Goal: Information Seeking & Learning: Learn about a topic

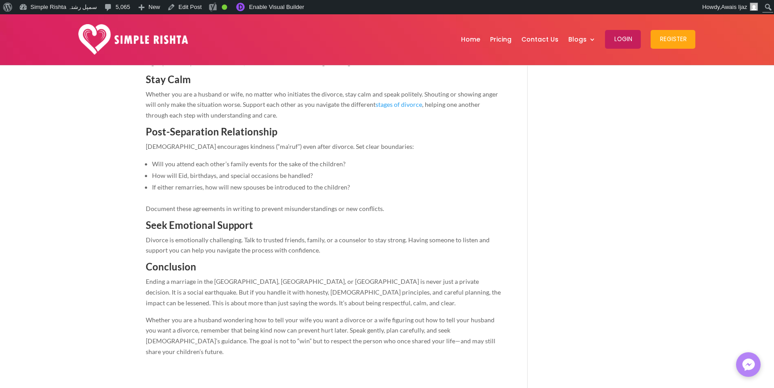
scroll to position [1788, 0]
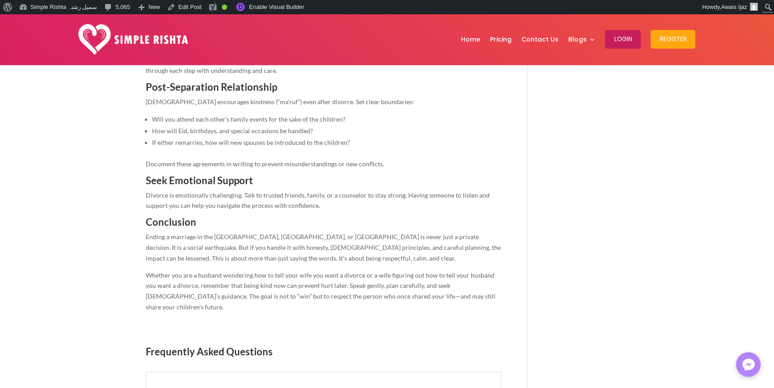
click at [251, 345] on span "Frequently Asked Questions" at bounding box center [209, 351] width 127 height 12
copy div "Frequently Asked Questions"
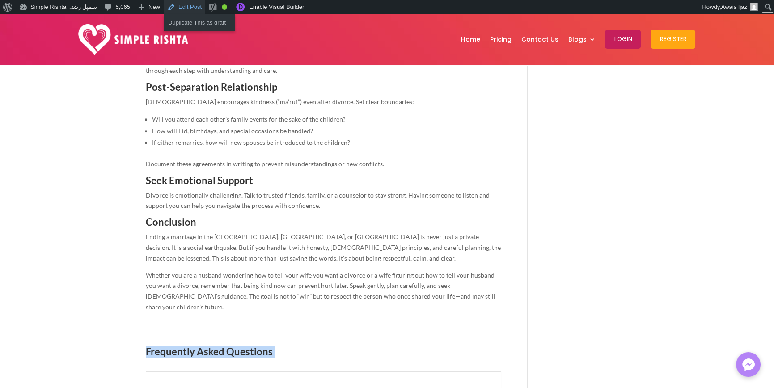
click at [181, 8] on link "Edit Post" at bounding box center [185, 7] width 42 height 14
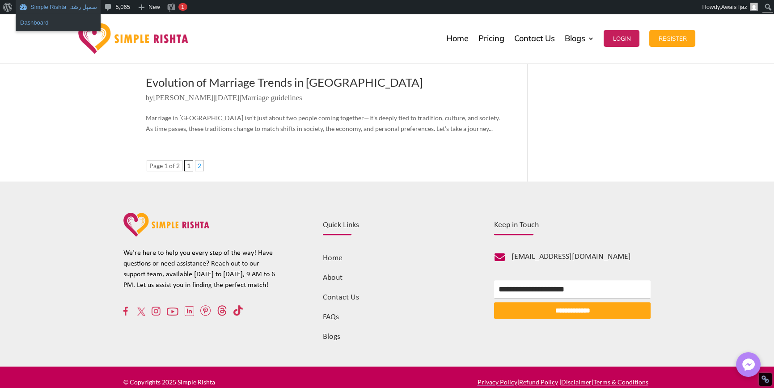
click at [39, 25] on link "Dashboard" at bounding box center [58, 23] width 85 height 12
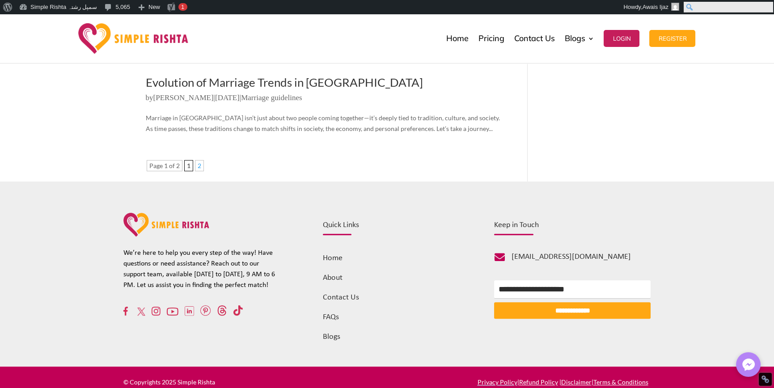
click at [766, 4] on input "Search" at bounding box center [727, 7] width 89 height 11
paste input "**********"
type input "**********"
click input "******" at bounding box center [0, 0] width 0 height 0
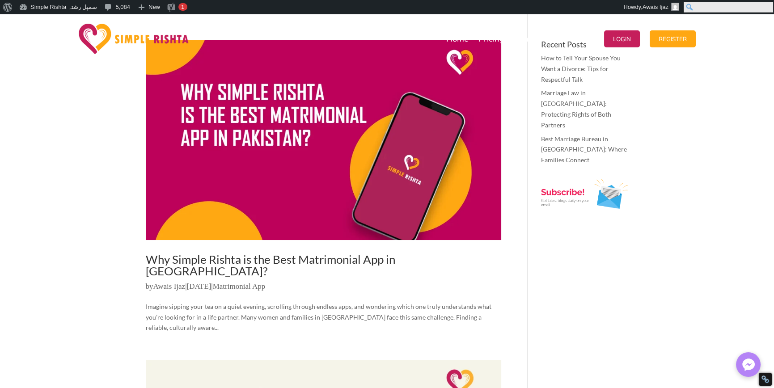
click at [763, 7] on input "Search" at bounding box center [727, 7] width 89 height 11
paste input "**********"
type input "**********"
click input "******" at bounding box center [0, 0] width 0 height 0
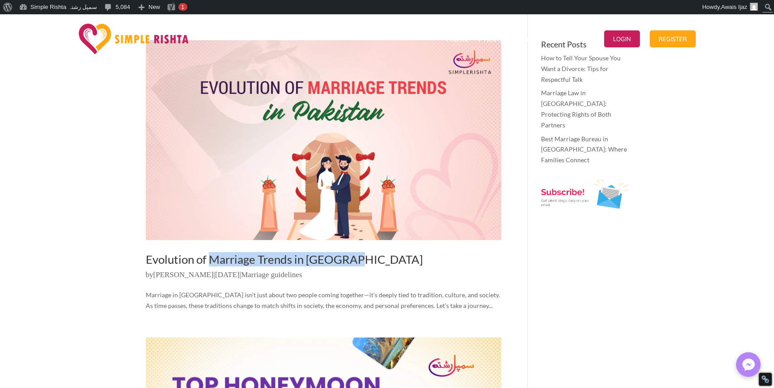
drag, startPoint x: 209, startPoint y: 247, endPoint x: 350, endPoint y: 250, distance: 140.8
click at [350, 250] on article "Evolution of Marriage Trends in Pakistan by Faheem Sarwar | May 21, 2024 | Marr…" at bounding box center [323, 175] width 355 height 270
click at [131, 39] on img at bounding box center [134, 39] width 110 height 30
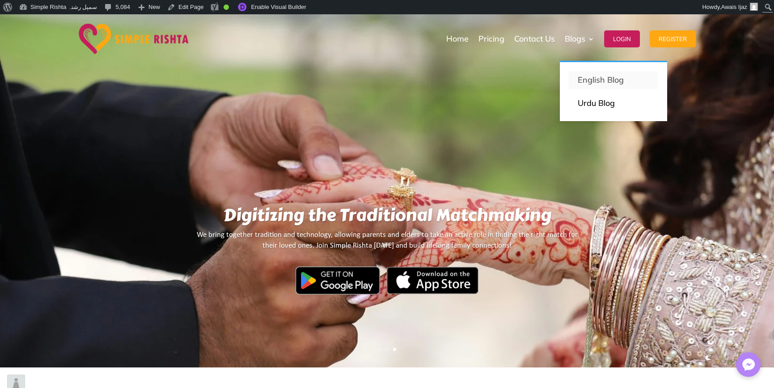
click at [582, 75] on p "English Blog" at bounding box center [613, 80] width 72 height 13
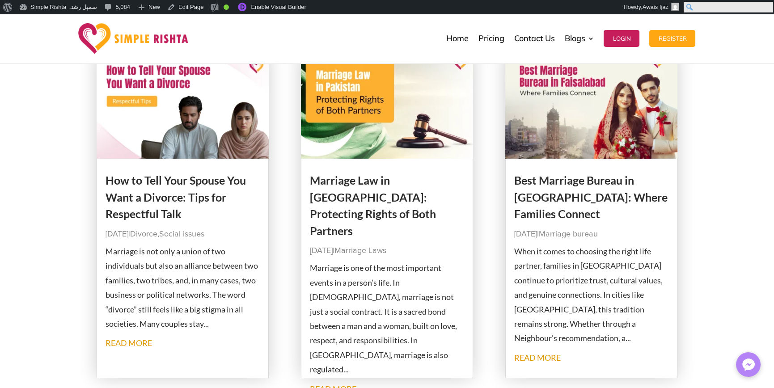
click at [768, 2] on input "Search" at bounding box center [727, 7] width 89 height 11
paste input "**********"
type input "**********"
click input "******" at bounding box center [0, 0] width 0 height 0
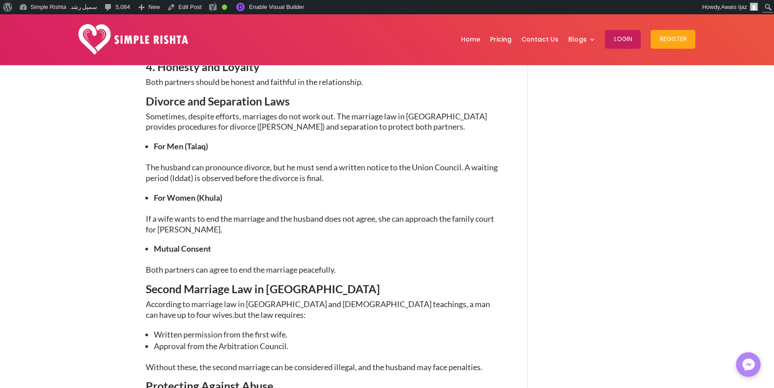
scroll to position [1341, 0]
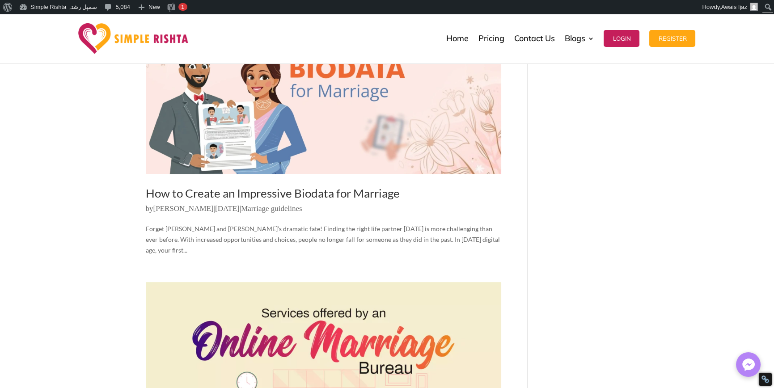
scroll to position [983, 0]
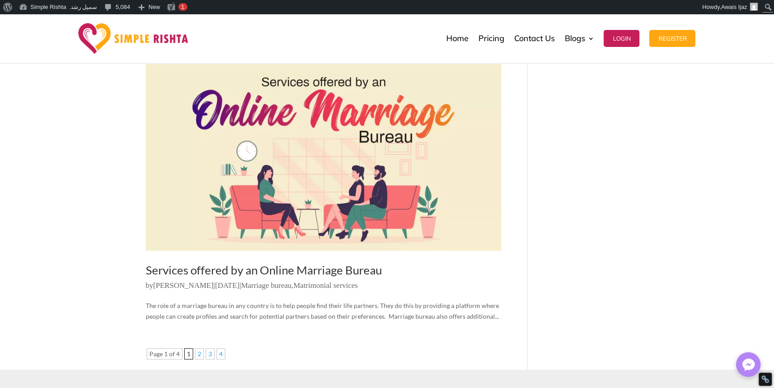
scroll to position [1251, 0]
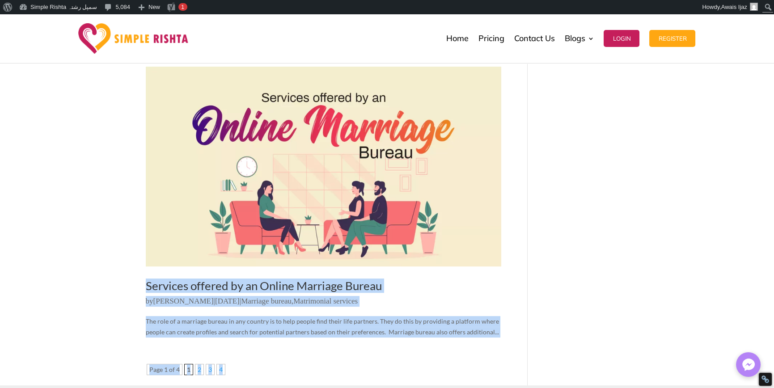
drag, startPoint x: 117, startPoint y: 231, endPoint x: 565, endPoint y: 289, distance: 452.0
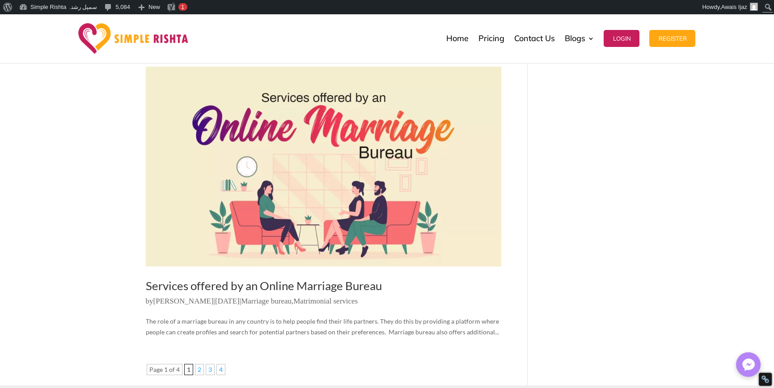
click at [476, 277] on article "Services offered by an Online Marriage Bureau by Rahat Sohail | Jun 16, 2023 | …" at bounding box center [323, 202] width 355 height 270
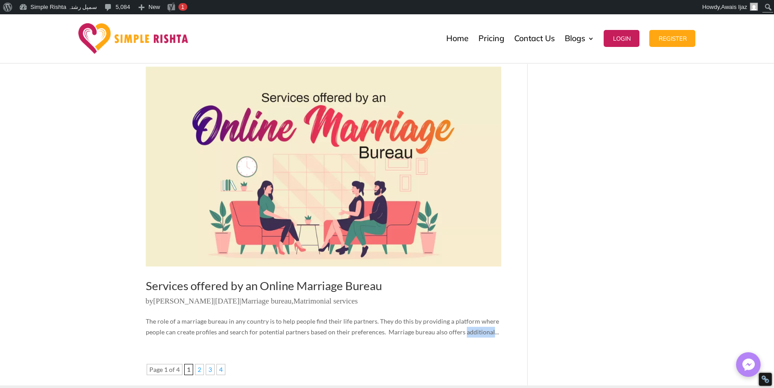
click at [476, 277] on article "Services offered by an Online Marriage Bureau by Rahat Sohail | Jun 16, 2023 | …" at bounding box center [323, 202] width 355 height 270
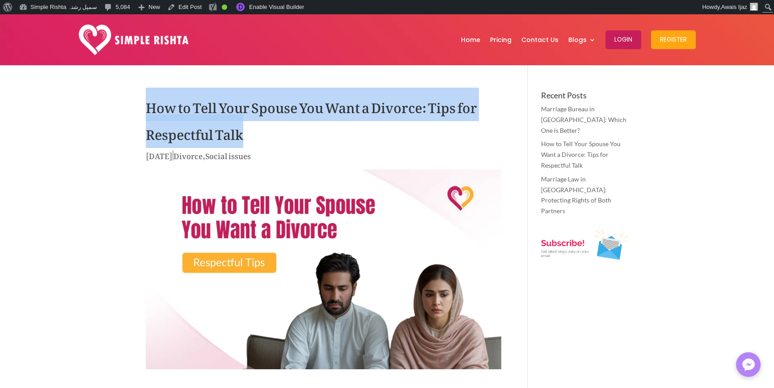
drag, startPoint x: 127, startPoint y: 98, endPoint x: 307, endPoint y: 136, distance: 184.4
click at [275, 136] on h1 "How to Tell Your Spouse You Want a Divorce: Tips for Respectful Talk" at bounding box center [323, 120] width 355 height 58
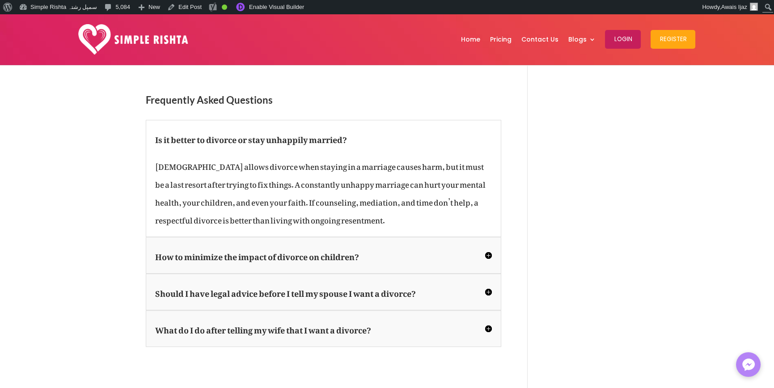
scroll to position [1743, 0]
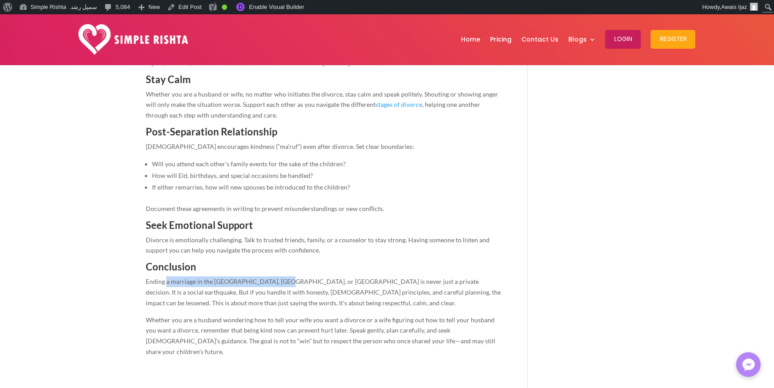
drag, startPoint x: 165, startPoint y: 257, endPoint x: 397, endPoint y: 260, distance: 231.5
click at [300, 278] on span "Ending a marriage in the USA, UK, or Pakistan is never just a private decision.…" at bounding box center [323, 292] width 355 height 29
drag, startPoint x: 425, startPoint y: 260, endPoint x: 455, endPoint y: 266, distance: 31.0
click at [426, 278] on span "Ending a marriage in the USA, UK, or Pakistan is never just a private decision.…" at bounding box center [323, 292] width 355 height 29
drag, startPoint x: 372, startPoint y: 306, endPoint x: 359, endPoint y: 304, distance: 12.6
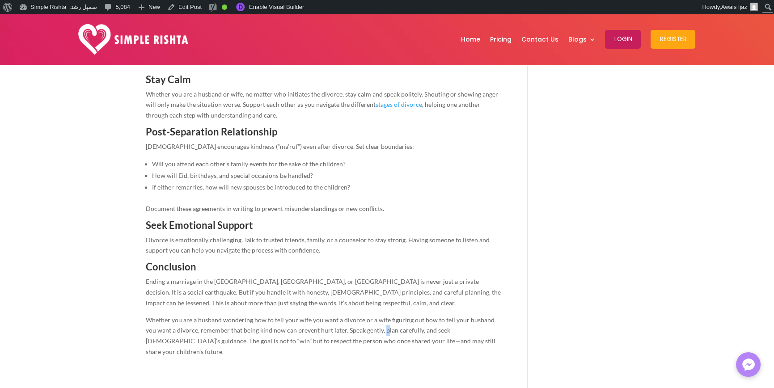
click at [371, 316] on span "Whether you are a husband wondering how to tell your wife you want a divorce or…" at bounding box center [320, 335] width 349 height 39
drag, startPoint x: 259, startPoint y: 253, endPoint x: 320, endPoint y: 257, distance: 60.9
click at [320, 276] on p "Ending a marriage in the USA, UK, or Pakistan is never just a private decision.…" at bounding box center [323, 295] width 355 height 38
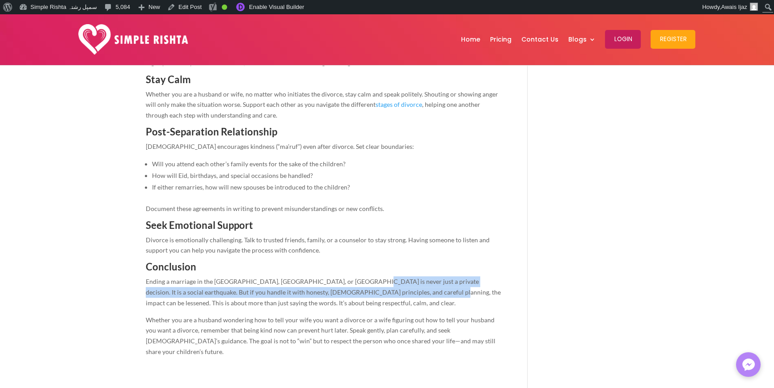
drag, startPoint x: 347, startPoint y: 261, endPoint x: 387, endPoint y: 269, distance: 40.5
click at [386, 278] on span "Ending a marriage in the USA, UK, or Pakistan is never just a private decision.…" at bounding box center [323, 292] width 355 height 29
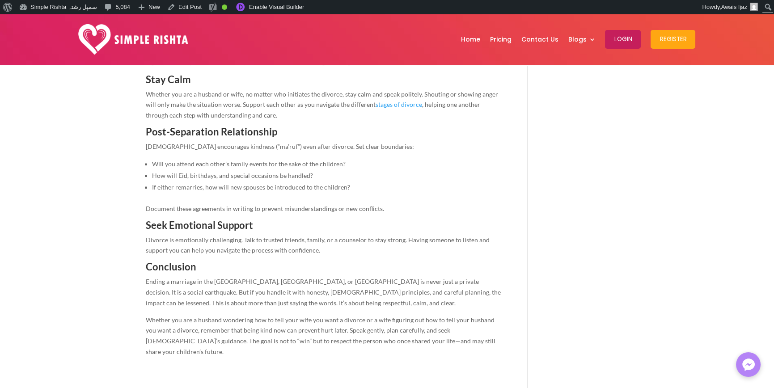
click at [393, 315] on p "Whether you are a husband wondering how to tell your wife you want a divorce or…" at bounding box center [323, 339] width 355 height 49
drag, startPoint x: 328, startPoint y: 258, endPoint x: 366, endPoint y: 259, distance: 38.0
click at [366, 278] on span "Ending a marriage in the USA, UK, or Pakistan is never just a private decision.…" at bounding box center [323, 292] width 355 height 29
drag, startPoint x: 434, startPoint y: 263, endPoint x: 475, endPoint y: 263, distance: 40.7
click at [475, 276] on p "Ending a marriage in the USA, UK, or Pakistan is never just a private decision.…" at bounding box center [323, 295] width 355 height 38
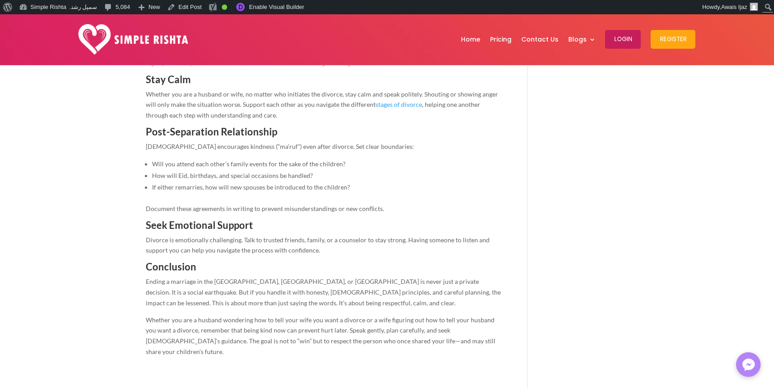
click at [492, 316] on span "Whether you are a husband wondering how to tell your wife you want a divorce or…" at bounding box center [320, 335] width 349 height 39
click at [408, 278] on span "Ending a marriage in the USA, UK, or Pakistan is never just a private decision.…" at bounding box center [323, 292] width 355 height 29
click at [438, 278] on span "Ending a marriage in the USA, UK, or Pakistan is never just a private decision.…" at bounding box center [323, 292] width 355 height 29
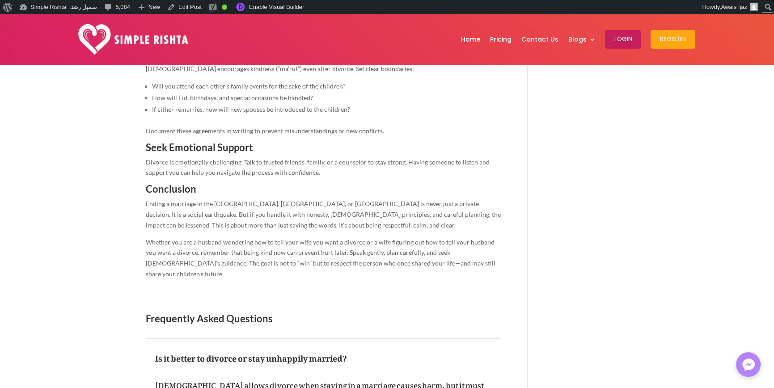
scroll to position [1832, 0]
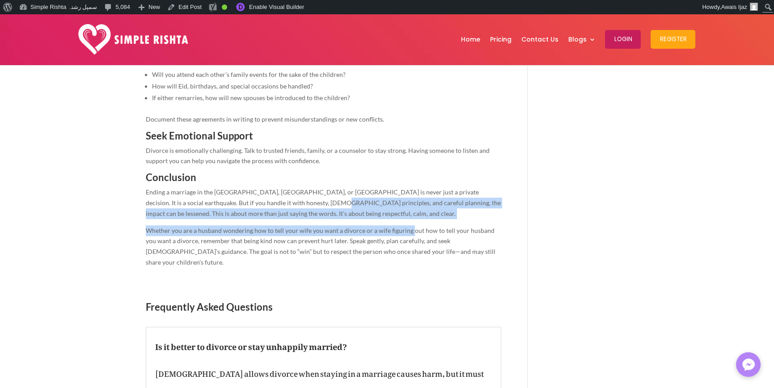
drag, startPoint x: 278, startPoint y: 177, endPoint x: 430, endPoint y: 232, distance: 161.3
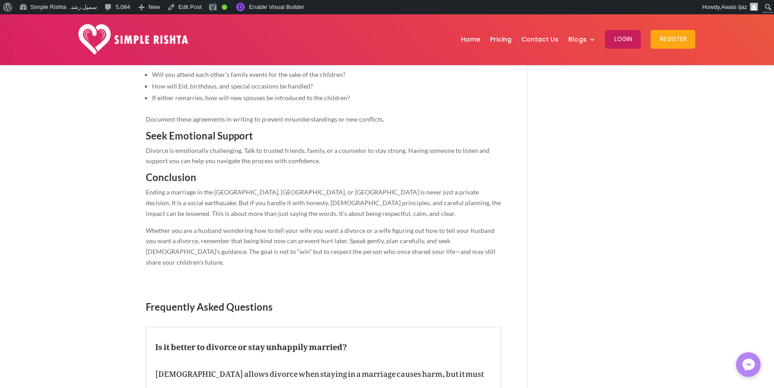
click at [432, 235] on p "Whether you are a husband wondering how to tell your wife you want a divorce or…" at bounding box center [323, 249] width 355 height 49
click at [443, 229] on span "Whether you are a husband wondering how to tell your wife you want a divorce or…" at bounding box center [320, 246] width 349 height 39
click at [472, 229] on p "Whether you are a husband wondering how to tell your wife you want a divorce or…" at bounding box center [323, 249] width 355 height 49
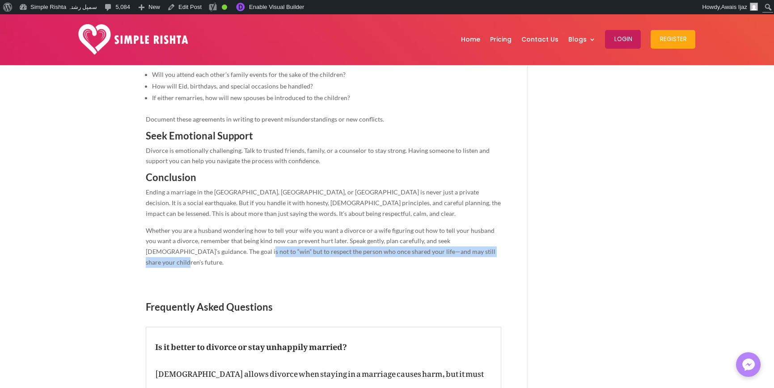
drag, startPoint x: 514, startPoint y: 235, endPoint x: 193, endPoint y: 236, distance: 320.9
click at [193, 238] on p "Whether you are a husband wondering how to tell your wife you want a divorce or…" at bounding box center [323, 249] width 355 height 49
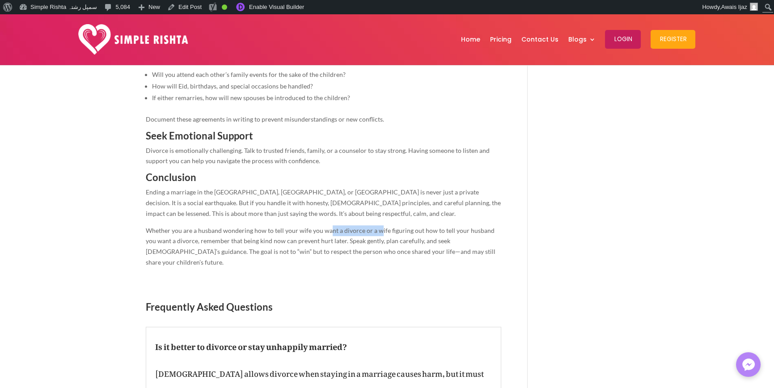
drag, startPoint x: 327, startPoint y: 211, endPoint x: 422, endPoint y: 252, distance: 103.7
click at [388, 227] on span "Whether you are a husband wondering how to tell your wife you want a divorce or…" at bounding box center [320, 246] width 349 height 39
click at [433, 302] on h3 "Frequently Asked Questions" at bounding box center [323, 309] width 355 height 14
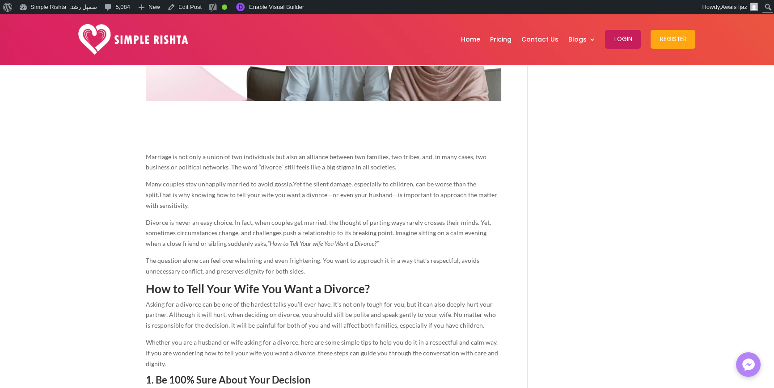
scroll to position [0, 0]
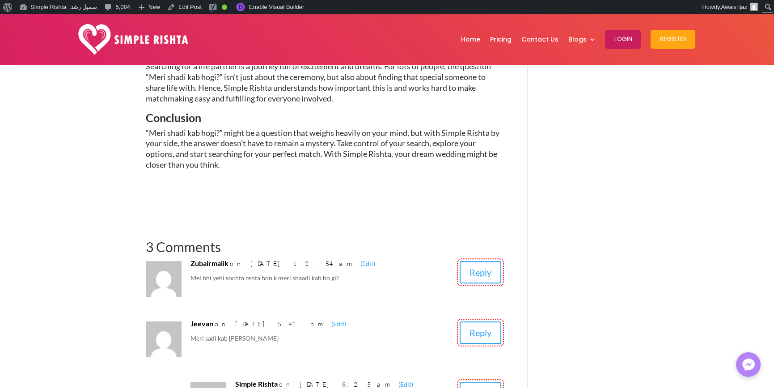
scroll to position [1028, 0]
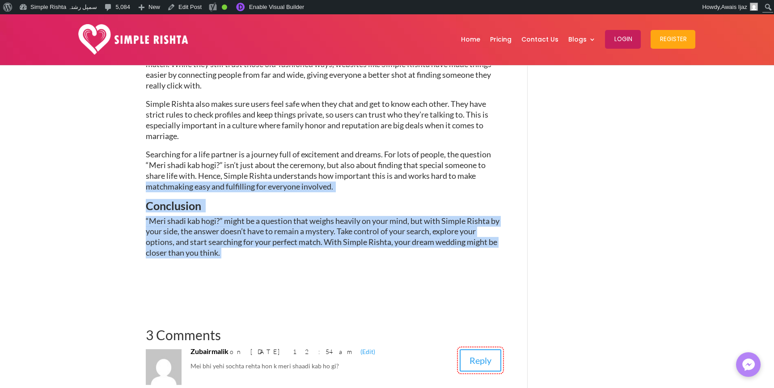
drag, startPoint x: 214, startPoint y: 249, endPoint x: 102, endPoint y: 185, distance: 129.3
drag, startPoint x: 88, startPoint y: 260, endPoint x: 173, endPoint y: 256, distance: 84.6
click at [248, 252] on p "“Meri shadi kab hogi?” might be a question that weighs heavily on your mind, bu…" at bounding box center [323, 237] width 355 height 42
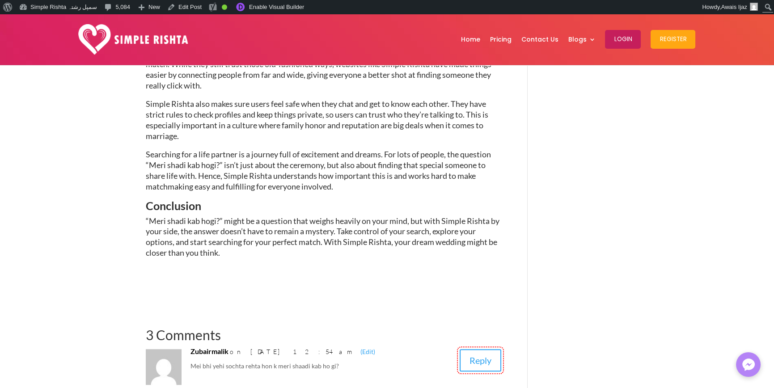
click at [213, 256] on span "“Meri shadi kab hogi?” might be a question that weighs heavily on your mind, bu…" at bounding box center [323, 237] width 354 height 42
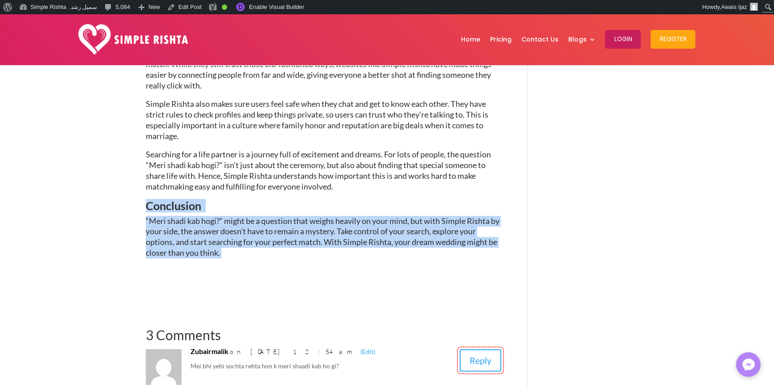
drag, startPoint x: 247, startPoint y: 257, endPoint x: 122, endPoint y: 202, distance: 136.0
click at [159, 253] on span "“Meri shadi kab hogi?” might be a question that weighs heavily on your mind, bu…" at bounding box center [323, 237] width 354 height 42
drag, startPoint x: 152, startPoint y: 214, endPoint x: 152, endPoint y: 219, distance: 5.4
click at [152, 215] on h3 "Conclusion" at bounding box center [323, 208] width 355 height 16
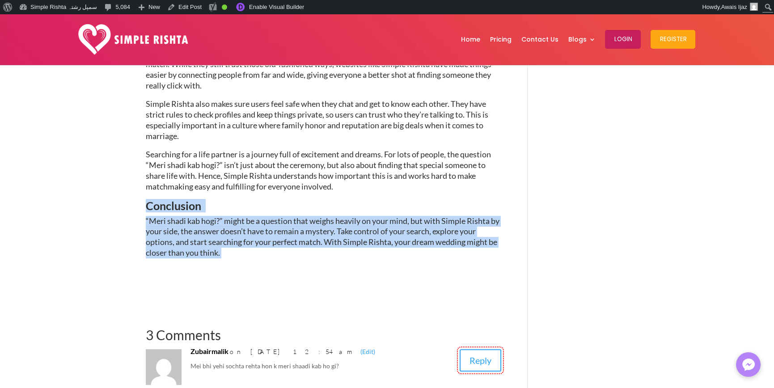
click at [220, 225] on span "“Meri shadi kab hogi?” might be a question that weighs heavily on your mind, bu…" at bounding box center [323, 237] width 354 height 42
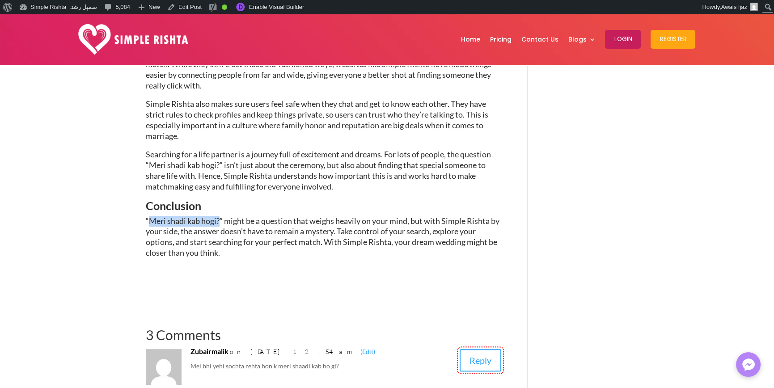
drag, startPoint x: 219, startPoint y: 219, endPoint x: 148, endPoint y: 218, distance: 71.1
click at [148, 218] on span "“Meri shadi kab hogi?” might be a question that weighs heavily on your mind, bu…" at bounding box center [323, 237] width 354 height 42
click at [196, 253] on span "“Meri shadi kab hogi?” might be a question that weighs heavily on your mind, bu…" at bounding box center [323, 237] width 354 height 42
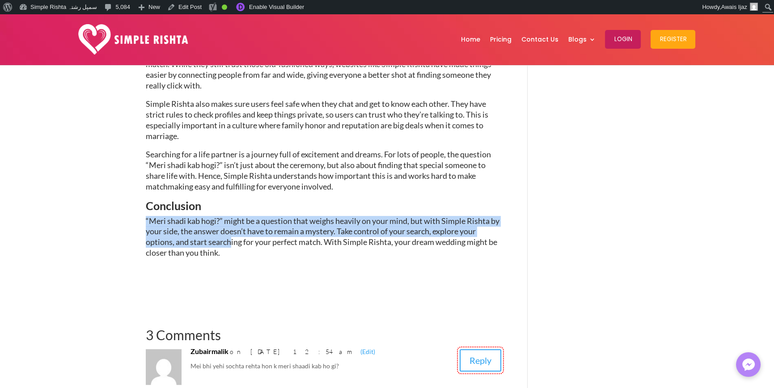
drag, startPoint x: 230, startPoint y: 244, endPoint x: 103, endPoint y: 226, distance: 128.3
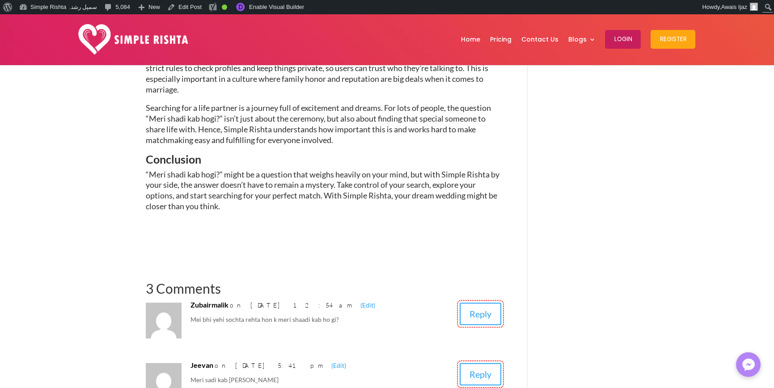
scroll to position [1162, 0]
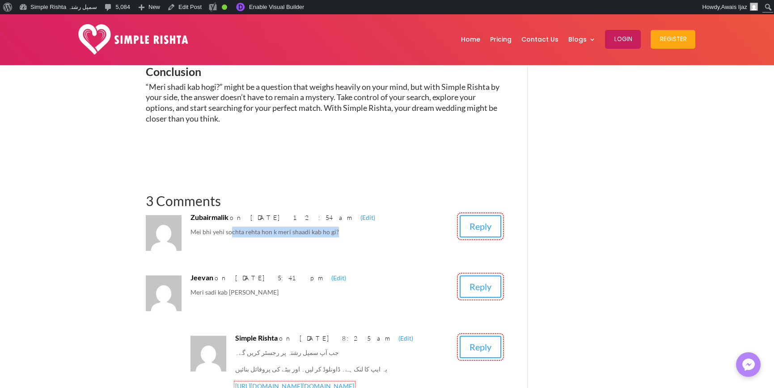
drag, startPoint x: 233, startPoint y: 232, endPoint x: 346, endPoint y: 232, distance: 112.6
click at [346, 232] on p "Mei bhi yehi sochta rehta hon k meri shaadi kab ho gi?" at bounding box center [320, 232] width 261 height 11
click at [286, 234] on p "Mei bhi yehi sochta rehta hon k meri shaadi kab ho gi?" at bounding box center [320, 232] width 261 height 11
click at [333, 231] on p "Mei bhi yehi sochta rehta hon k meri shaadi kab ho gi?" at bounding box center [320, 232] width 261 height 11
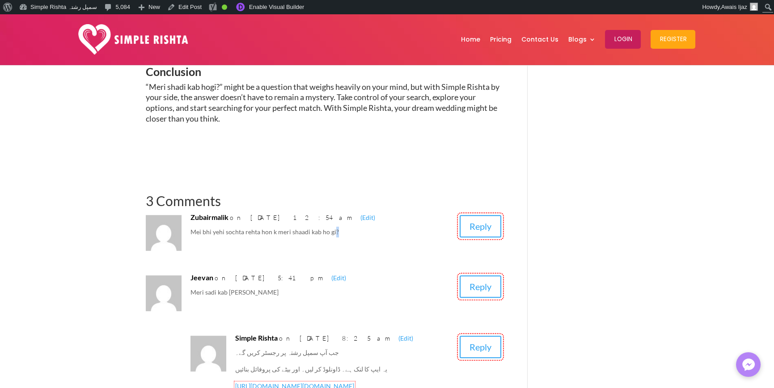
click at [385, 222] on article "Zubairmalik on July 28, 2024 at 12:54 am (Edit) Mei bhi yehi sochta rehta hon k…" at bounding box center [323, 231] width 355 height 39
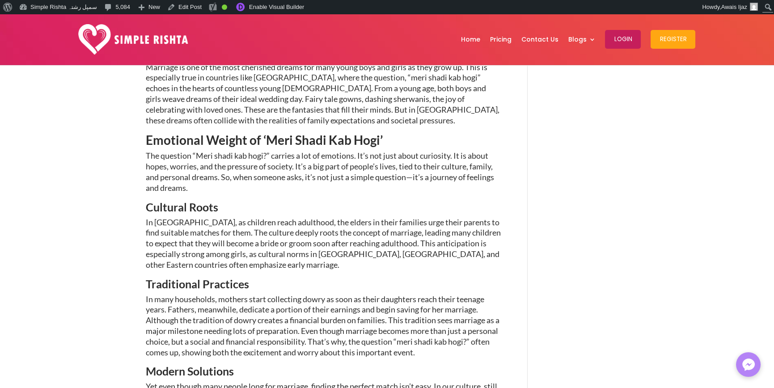
scroll to position [198, 0]
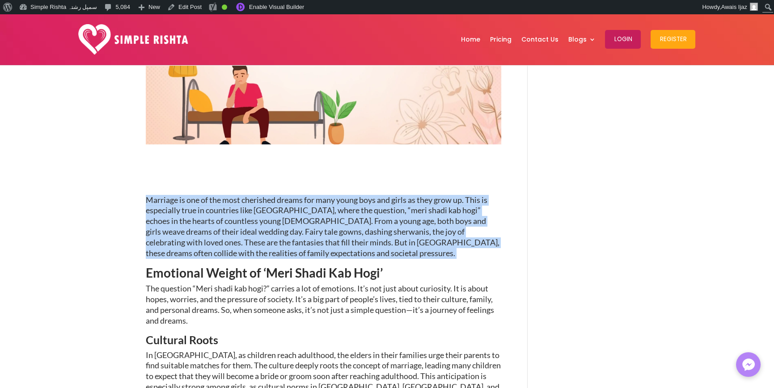
drag, startPoint x: 133, startPoint y: 188, endPoint x: 341, endPoint y: 250, distance: 216.5
click at [298, 256] on p "Marriage is one of the most cherished dreams for many young boys and girls as t…" at bounding box center [323, 231] width 355 height 72
drag, startPoint x: 314, startPoint y: 252, endPoint x: 90, endPoint y: 193, distance: 231.5
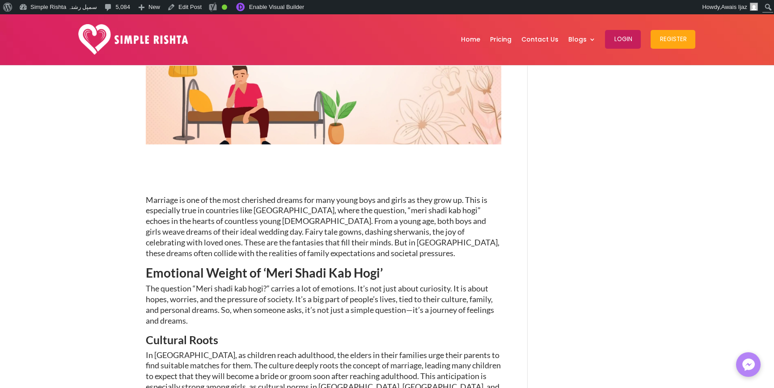
drag, startPoint x: 201, startPoint y: 276, endPoint x: 236, endPoint y: 265, distance: 36.9
click at [201, 276] on span "Emotional Weight of ‘Meri Shadi Kab Hogi’" at bounding box center [264, 272] width 237 height 15
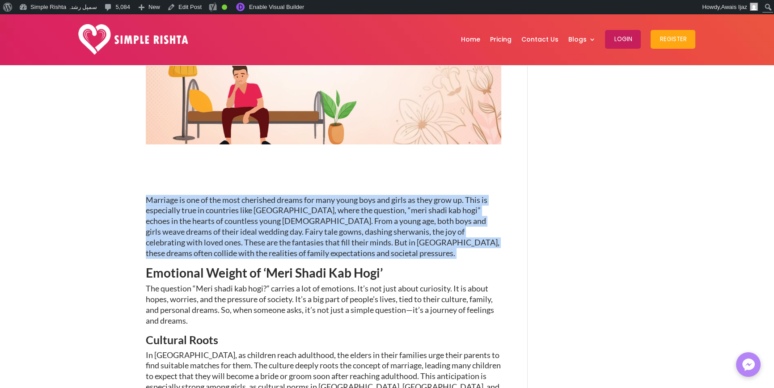
drag, startPoint x: 319, startPoint y: 257, endPoint x: 57, endPoint y: 181, distance: 272.9
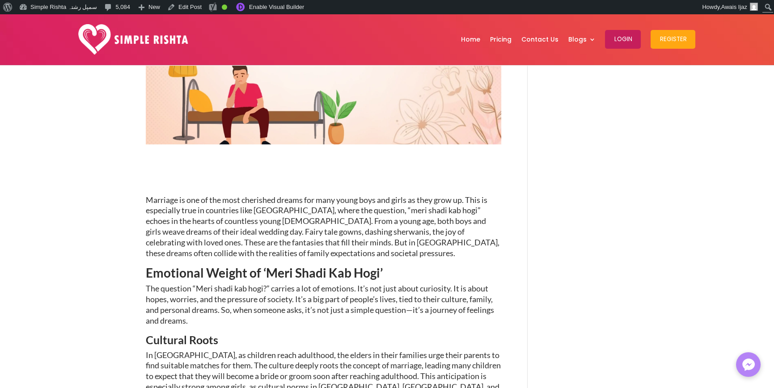
click at [301, 307] on span "The question “Meri shadi kab hogi?” carries a lot of emotions. It’s not just ab…" at bounding box center [320, 304] width 348 height 42
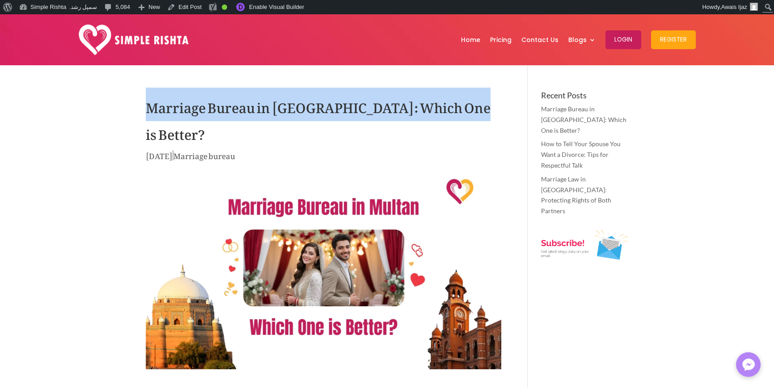
drag, startPoint x: 143, startPoint y: 107, endPoint x: 496, endPoint y: 114, distance: 353.1
click at [485, 114] on h1 "Marriage Bureau in [GEOGRAPHIC_DATA]: Which One is Better?" at bounding box center [323, 120] width 355 height 58
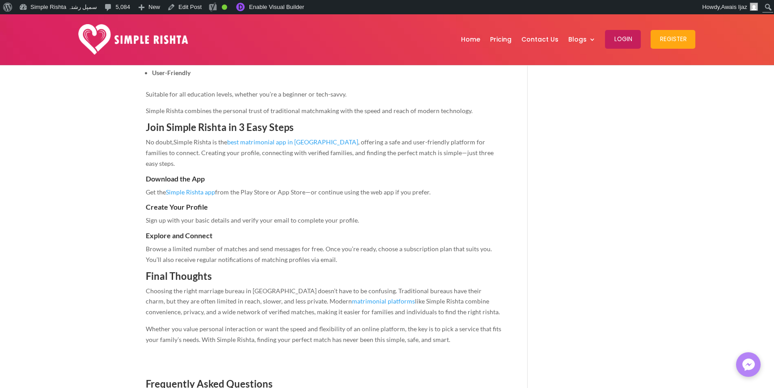
scroll to position [1341, 0]
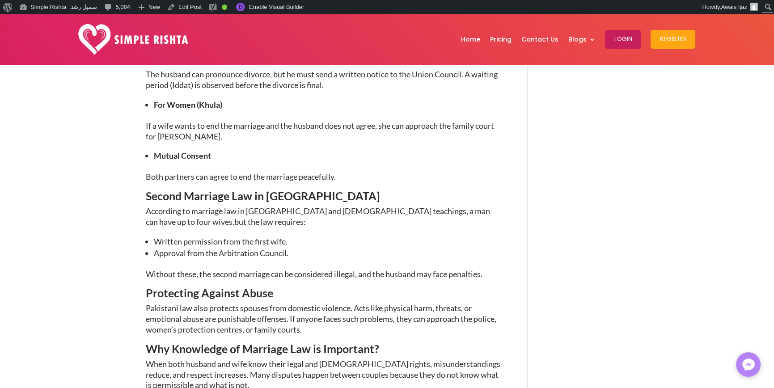
click at [119, 30] on img at bounding box center [133, 39] width 110 height 30
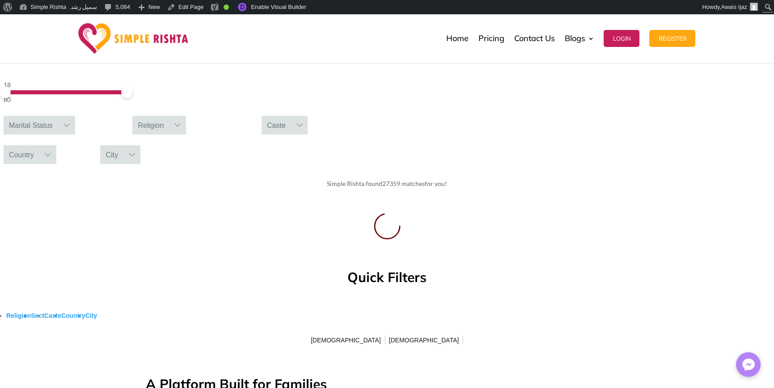
scroll to position [402, 0]
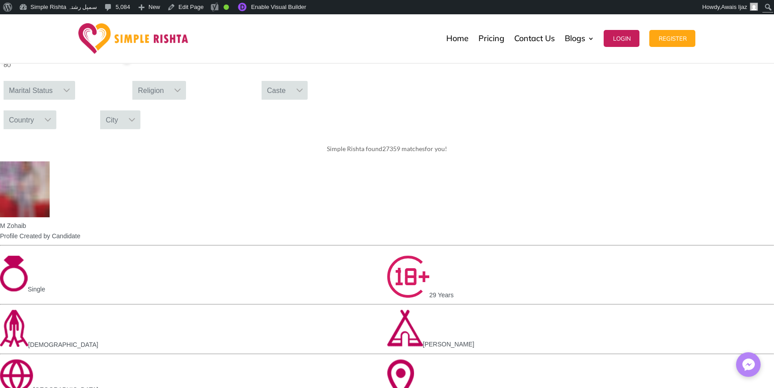
drag, startPoint x: 491, startPoint y: 227, endPoint x: 488, endPoint y: 221, distance: 7.0
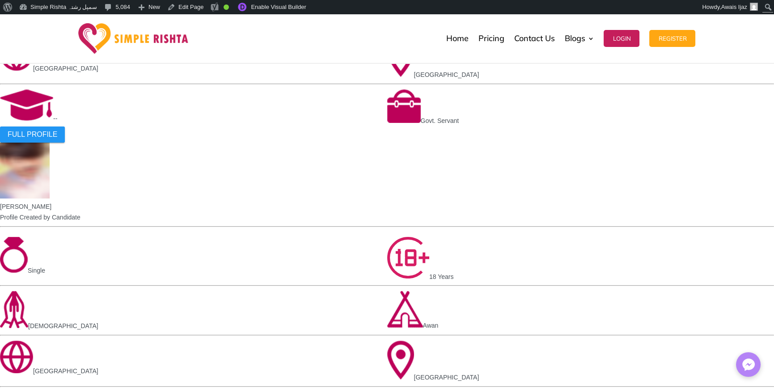
scroll to position [849, 0]
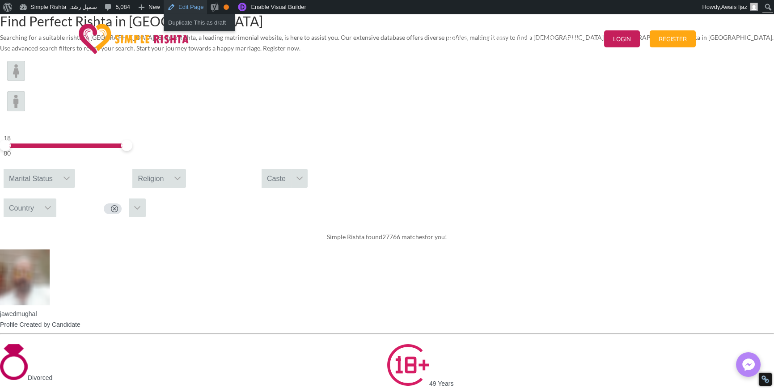
click at [178, 5] on link "Edit Page" at bounding box center [185, 7] width 43 height 14
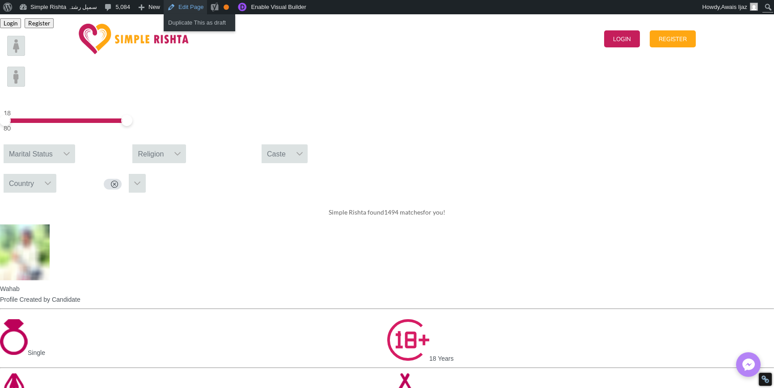
click at [177, 5] on link "Edit Page" at bounding box center [185, 7] width 43 height 14
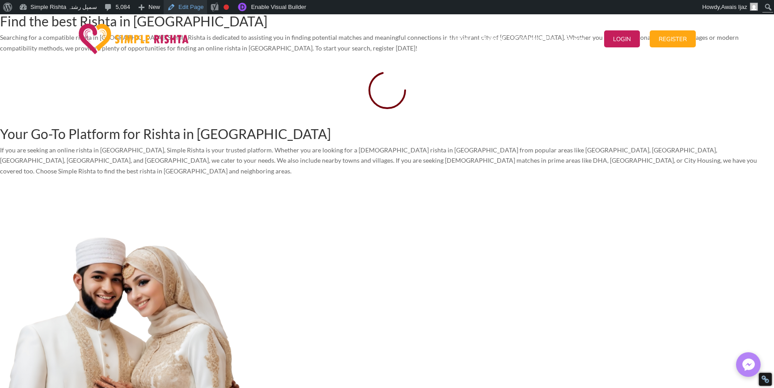
click at [184, 8] on link "Edit Page" at bounding box center [185, 7] width 43 height 14
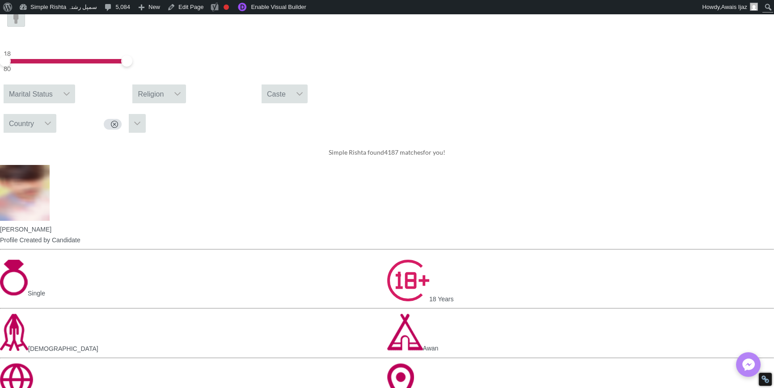
scroll to position [358, 0]
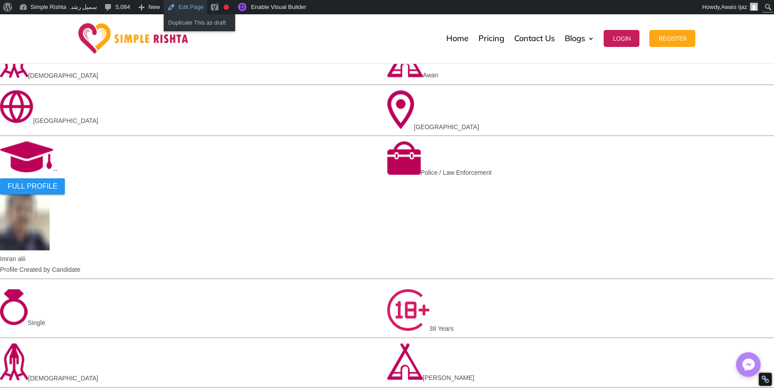
click at [182, 2] on link "Edit Page" at bounding box center [185, 7] width 43 height 14
